Goal: Register for event/course

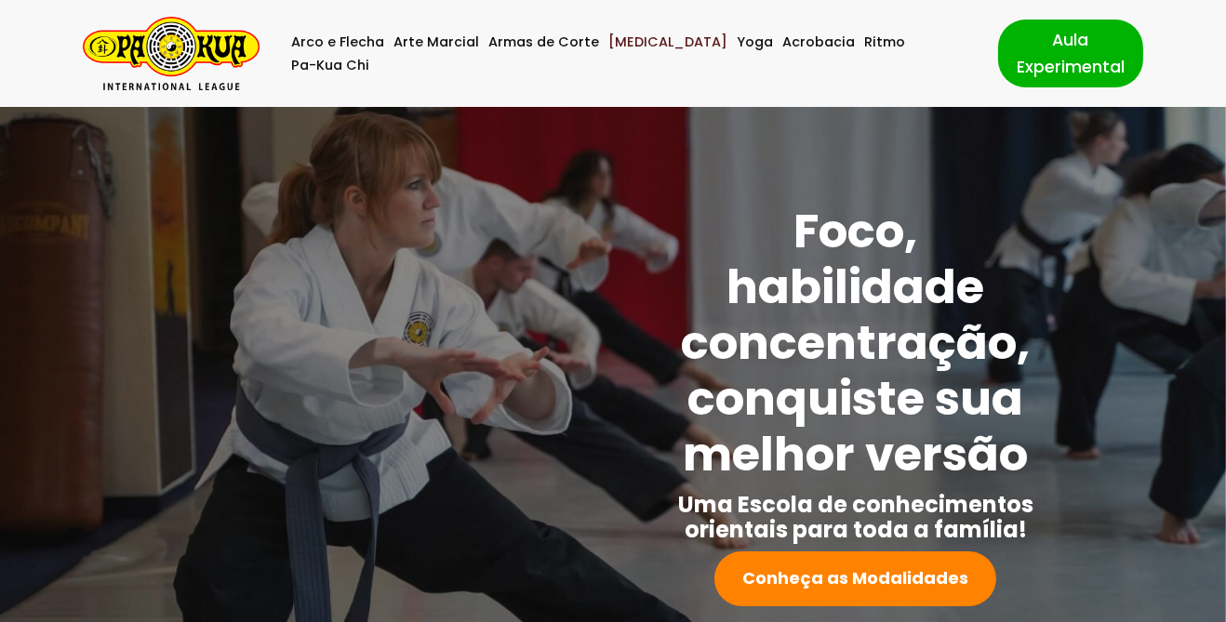
click at [637, 50] on link "[MEDICAL_DATA]" at bounding box center [667, 42] width 119 height 23
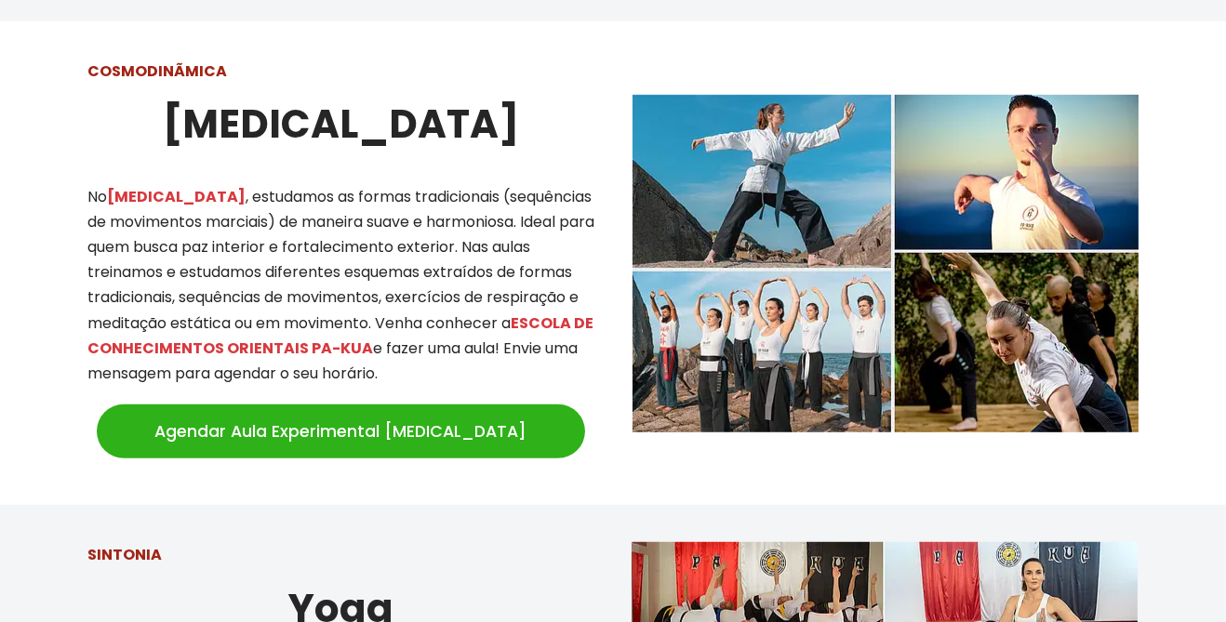
click at [530, 405] on link "Agendar Aula Experimental [MEDICAL_DATA]" at bounding box center [341, 432] width 488 height 54
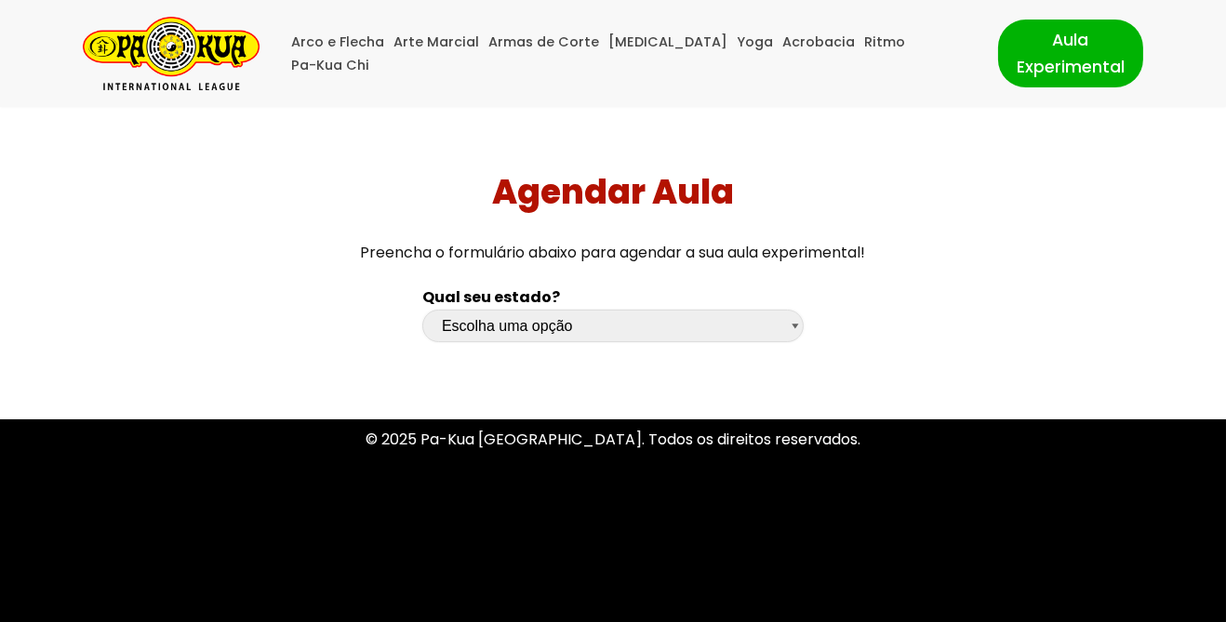
click at [759, 340] on select "Escolha uma opção Rio Grande do Sul Santa Catarina Paraná São Paulo Rio de Jane…" at bounding box center [612, 326] width 381 height 33
select select "sp"
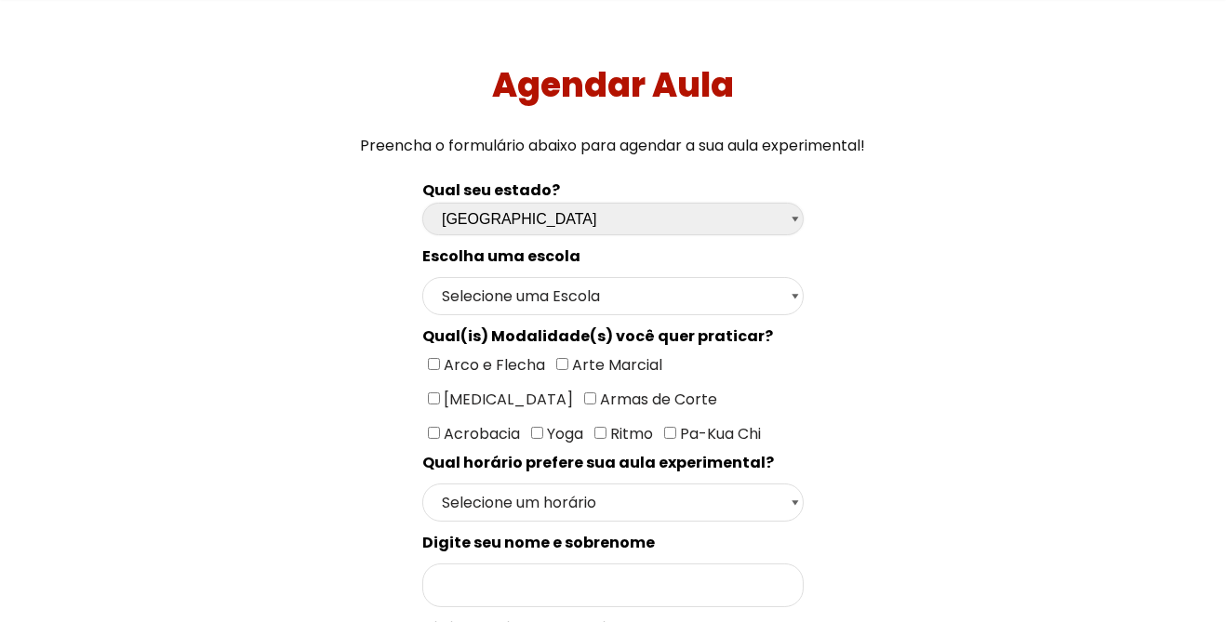
scroll to position [143, 0]
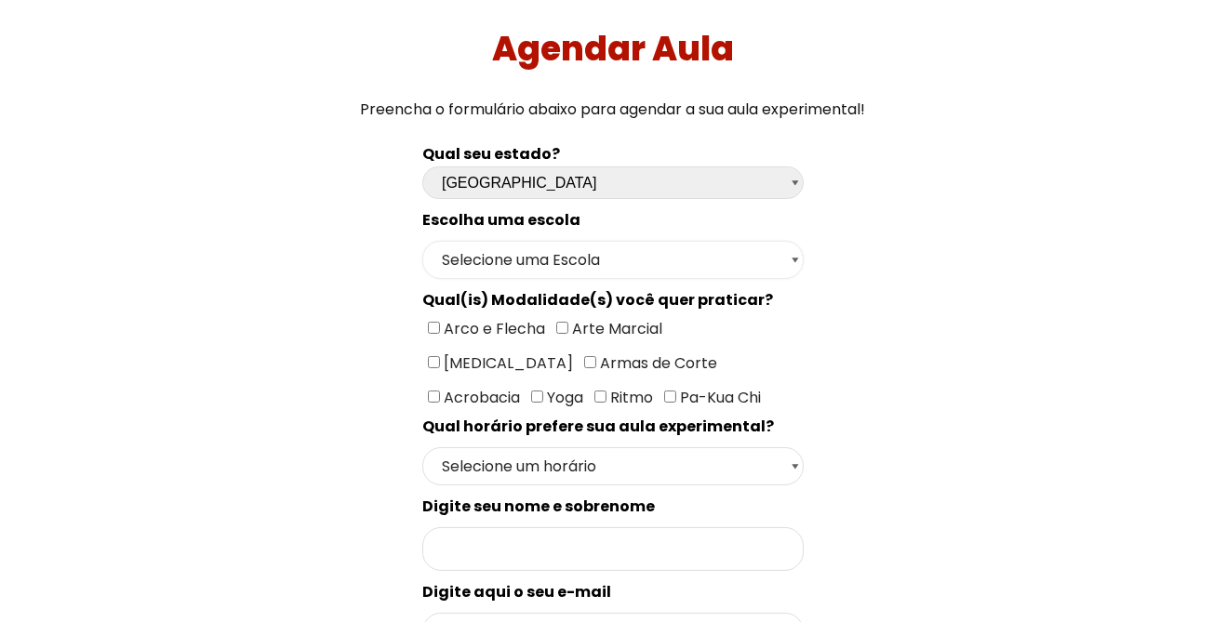
click at [767, 246] on select "Selecione uma Escola São Paulo - Escola Santa Cruz São Paulo - Escola Ana Rosa …" at bounding box center [612, 260] width 381 height 38
select select "São Paulo - Escola Santa Cruz"
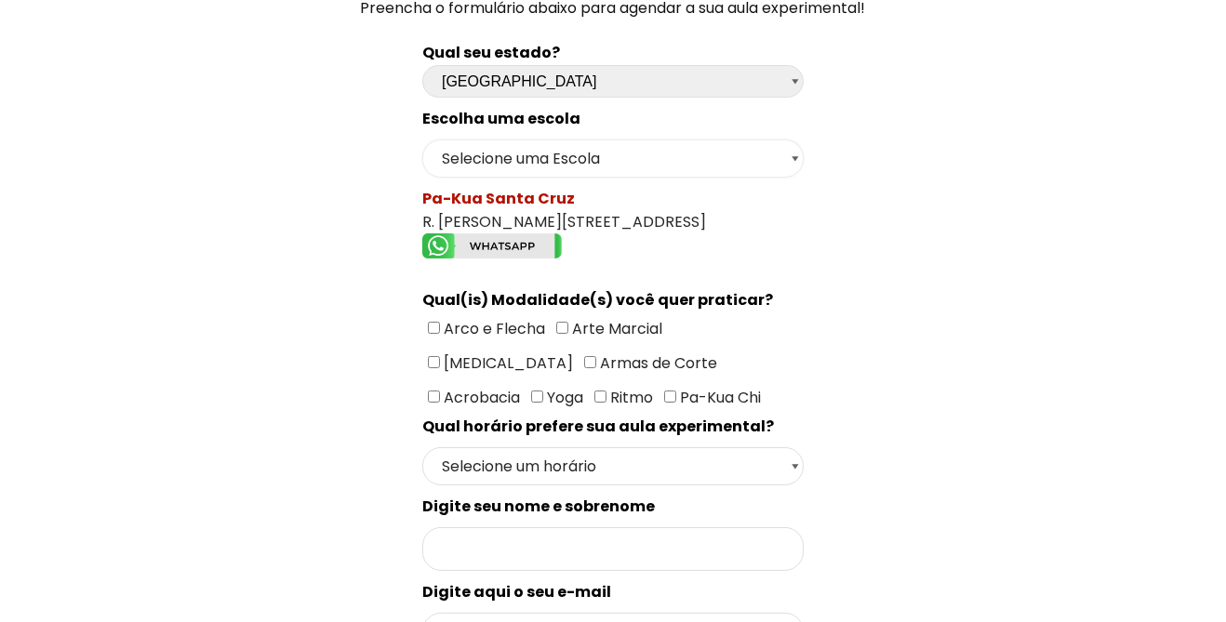
scroll to position [253, 0]
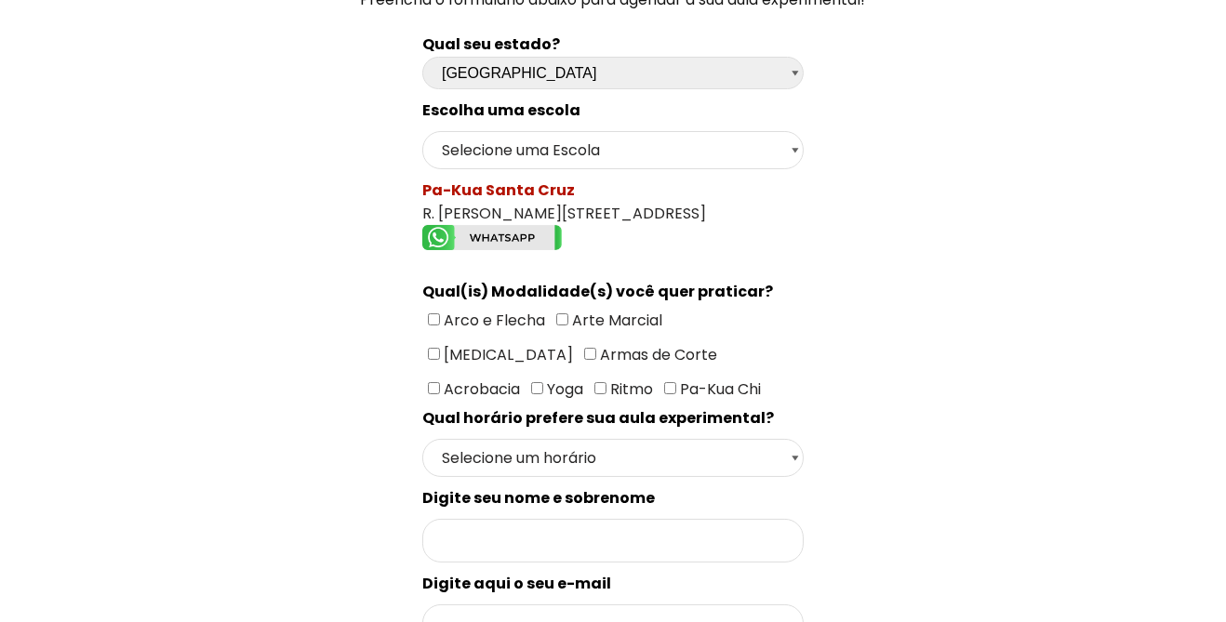
click at [626, 312] on span "Arte Marcial" at bounding box center [615, 320] width 94 height 21
click at [568, 313] on input"] "Arte Marcial" at bounding box center [562, 319] width 12 height 12
checkbox input"] "true"
click at [596, 349] on span "Armas de Corte" at bounding box center [656, 354] width 121 height 21
click at [584, 349] on input"] "Armas de Corte" at bounding box center [590, 354] width 12 height 12
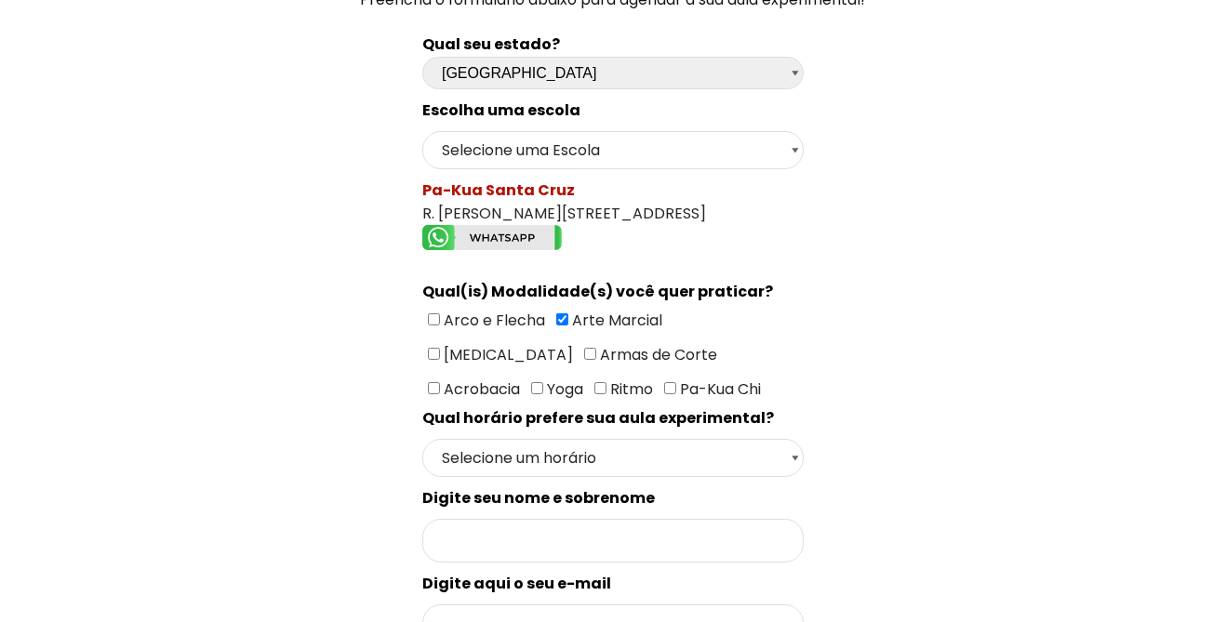
checkbox input"] "true"
click at [440, 348] on input"] "[MEDICAL_DATA]" at bounding box center [434, 354] width 12 height 12
checkbox input"] "true"
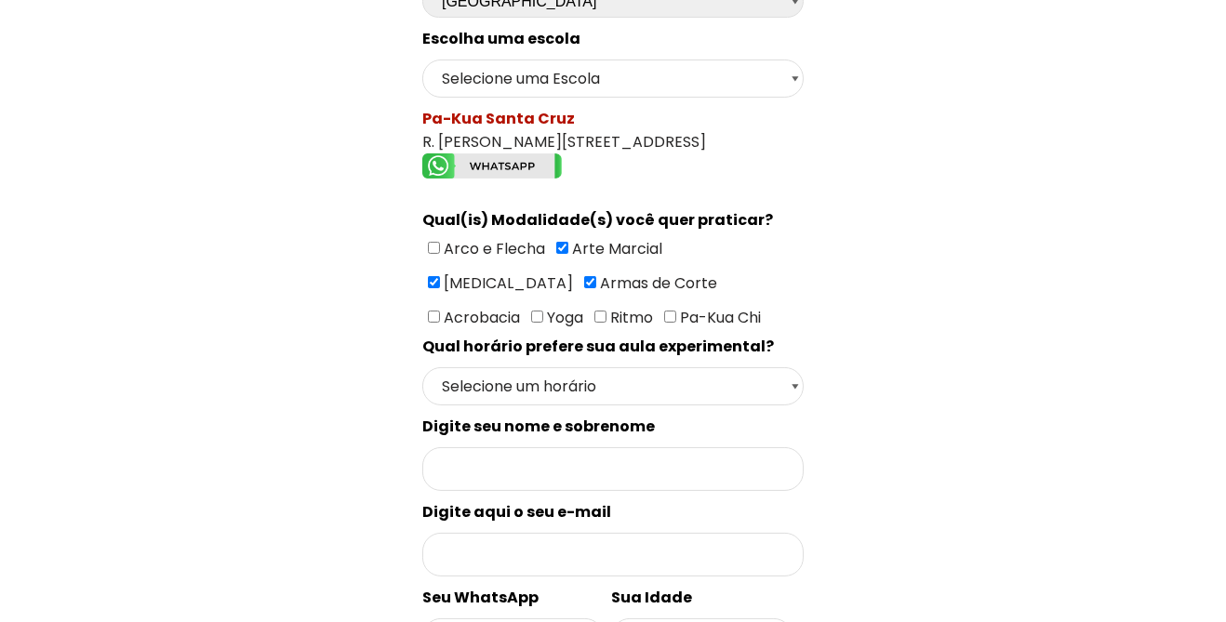
scroll to position [327, 0]
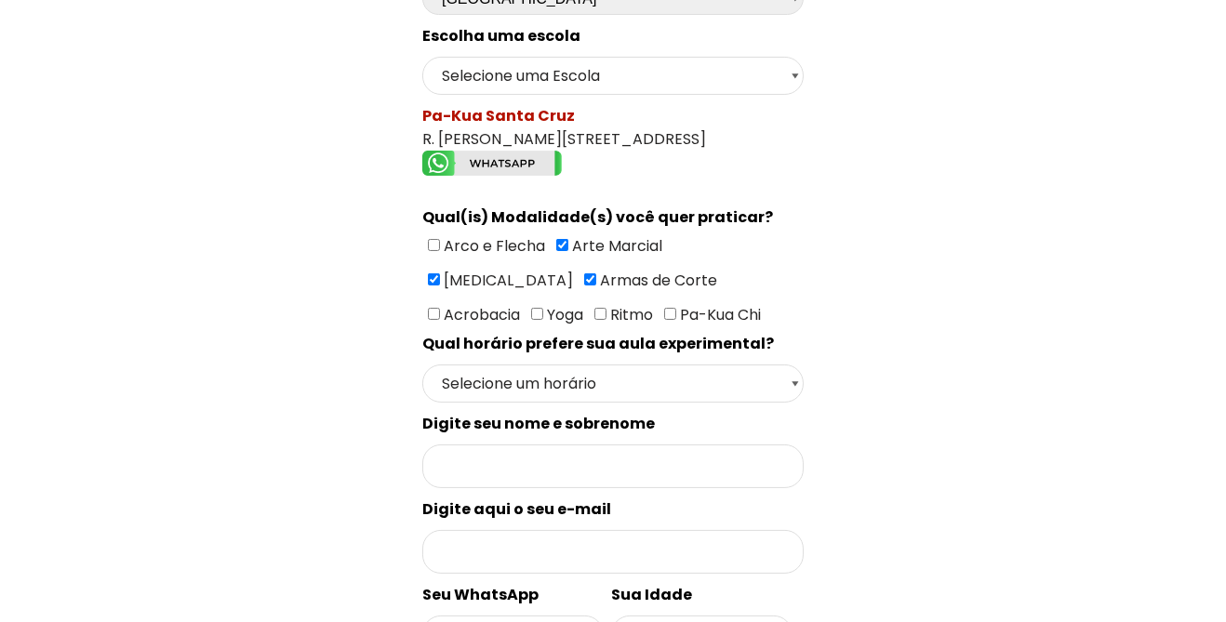
click at [676, 311] on span "Pa-Kua Chi" at bounding box center [718, 314] width 85 height 21
click at [664, 311] on input"] "Pa-Kua Chi" at bounding box center [670, 314] width 12 height 12
checkbox input"] "true"
click at [543, 308] on input"] "Yoga" at bounding box center [537, 314] width 12 height 12
checkbox input"] "true"
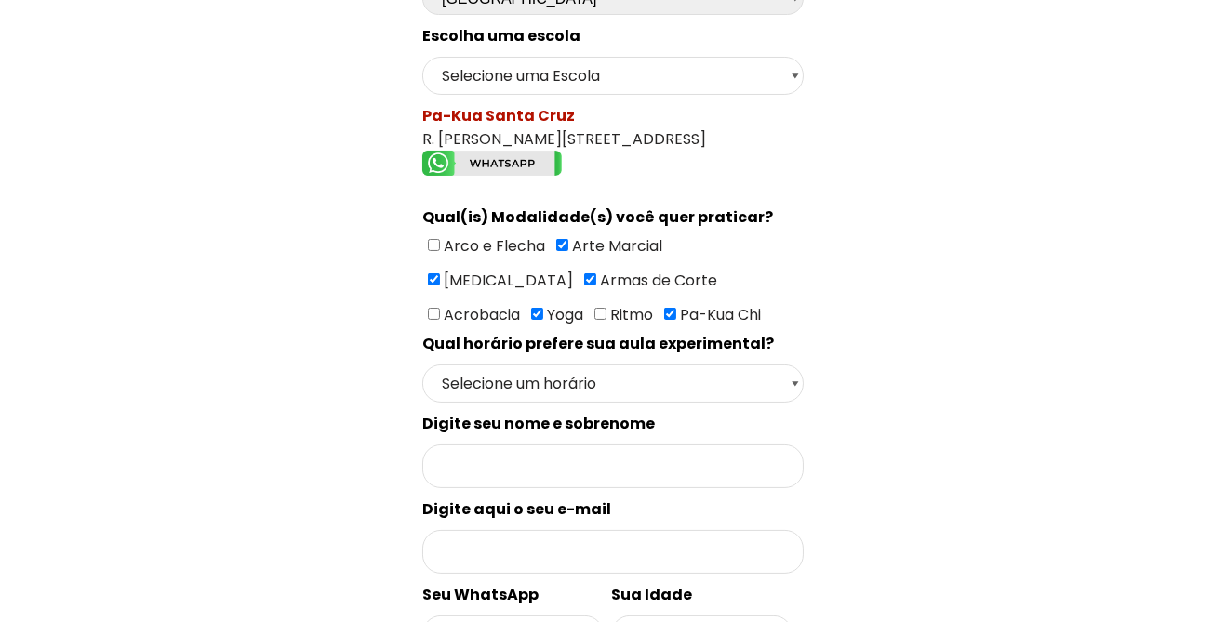
click at [520, 304] on span "Acrobacia" at bounding box center [480, 314] width 80 height 21
click at [440, 308] on input"] "Acrobacia" at bounding box center [434, 314] width 12 height 12
checkbox input"] "true"
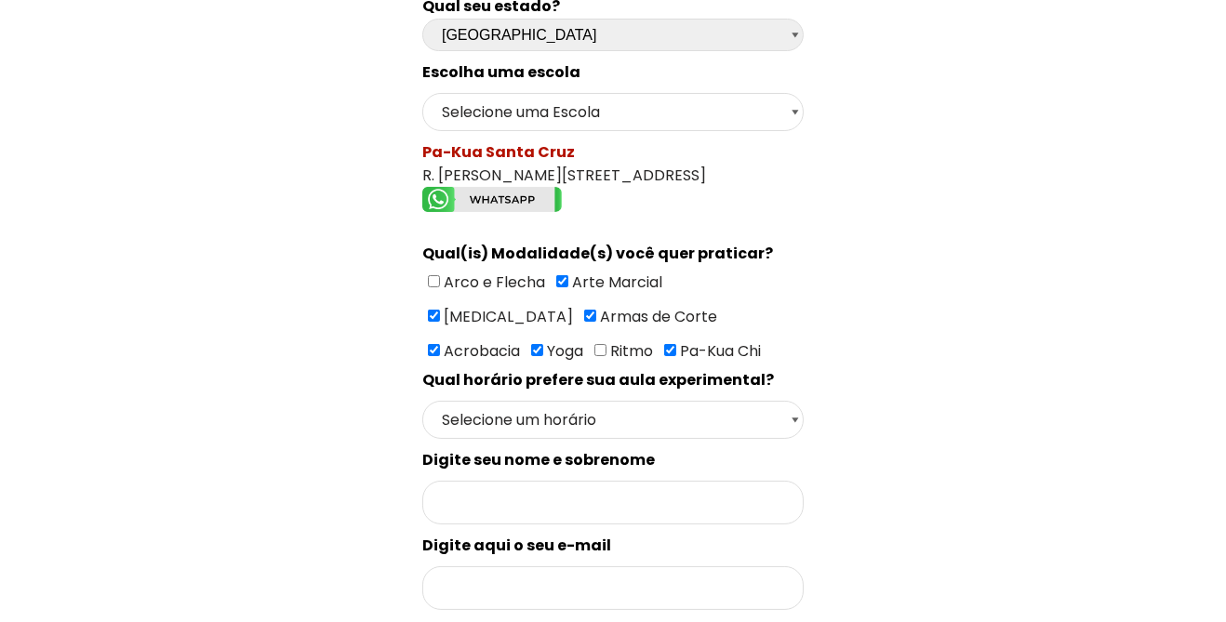
scroll to position [0, 0]
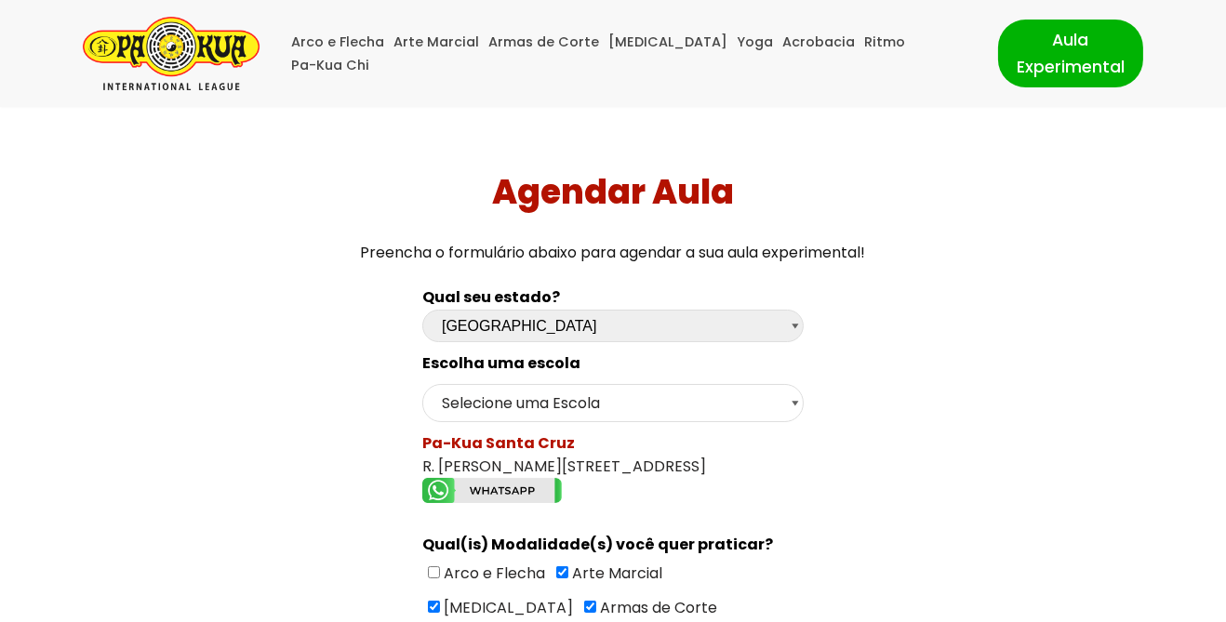
click at [177, 51] on img "Pa-Kua Brasil Uma Escola de conhecimentos orientais para toda a família. Foco, …" at bounding box center [171, 53] width 177 height 73
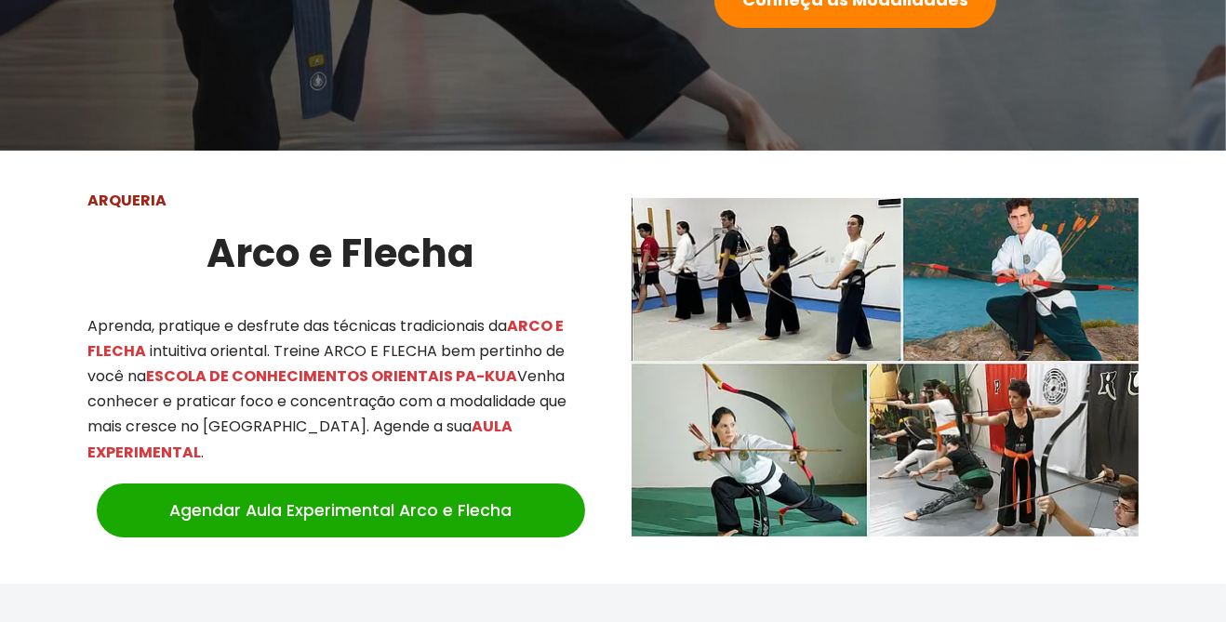
scroll to position [454, 0]
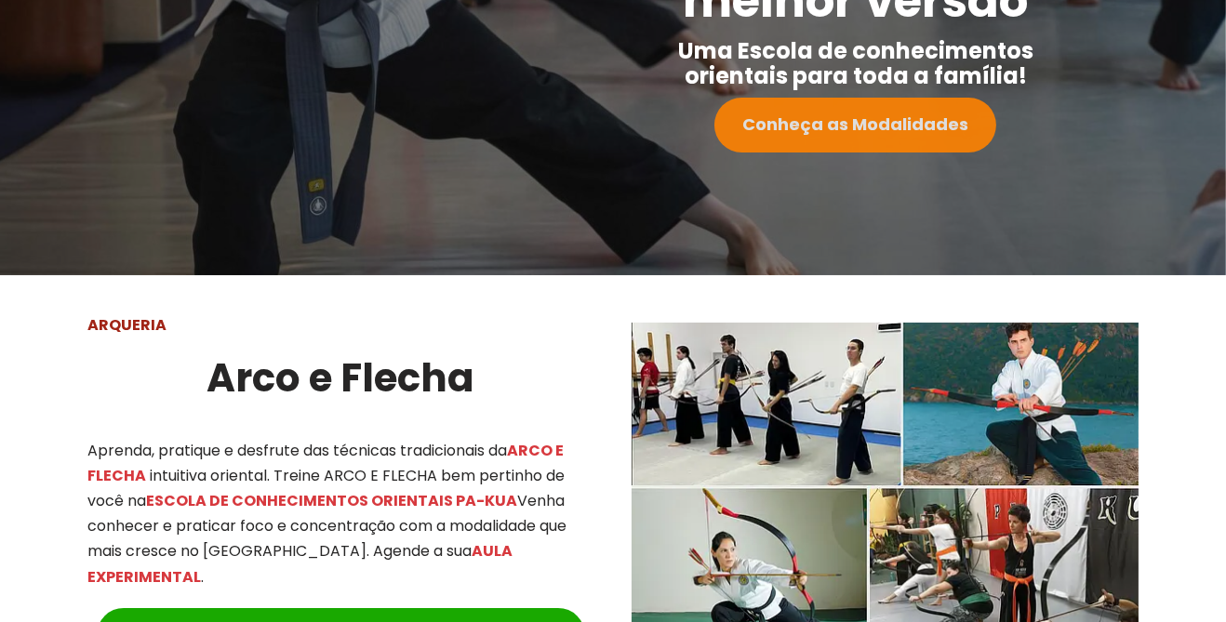
click at [936, 131] on strong "Conheça as Modalidades" at bounding box center [855, 124] width 226 height 23
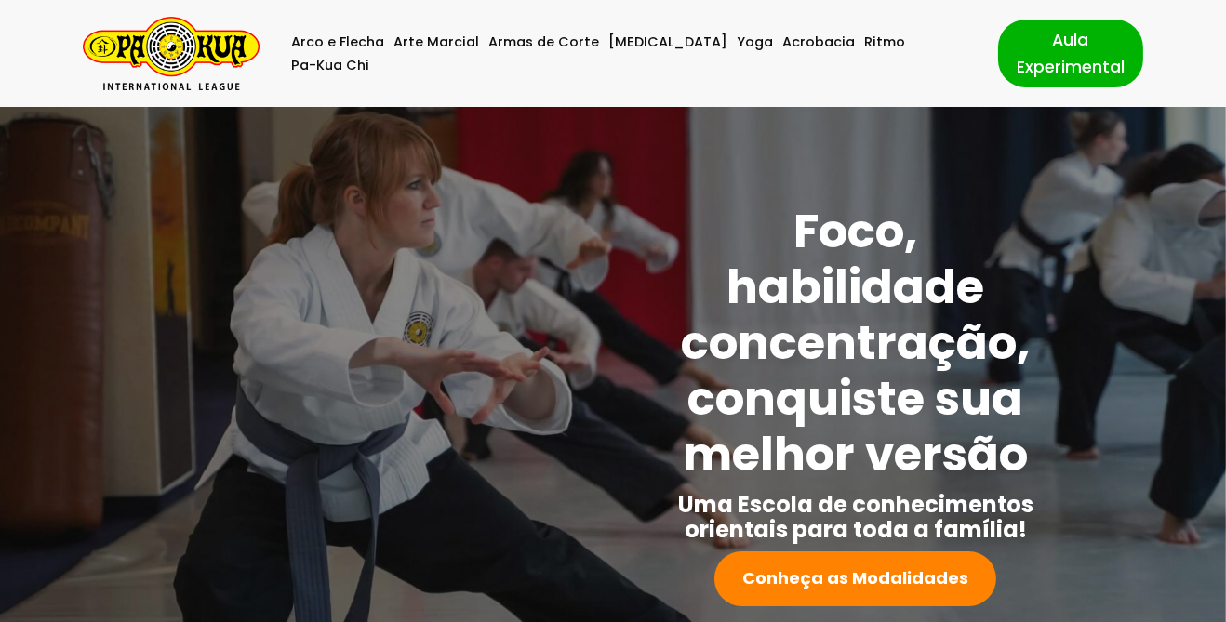
scroll to position [13, 0]
